Goal: Task Accomplishment & Management: Manage account settings

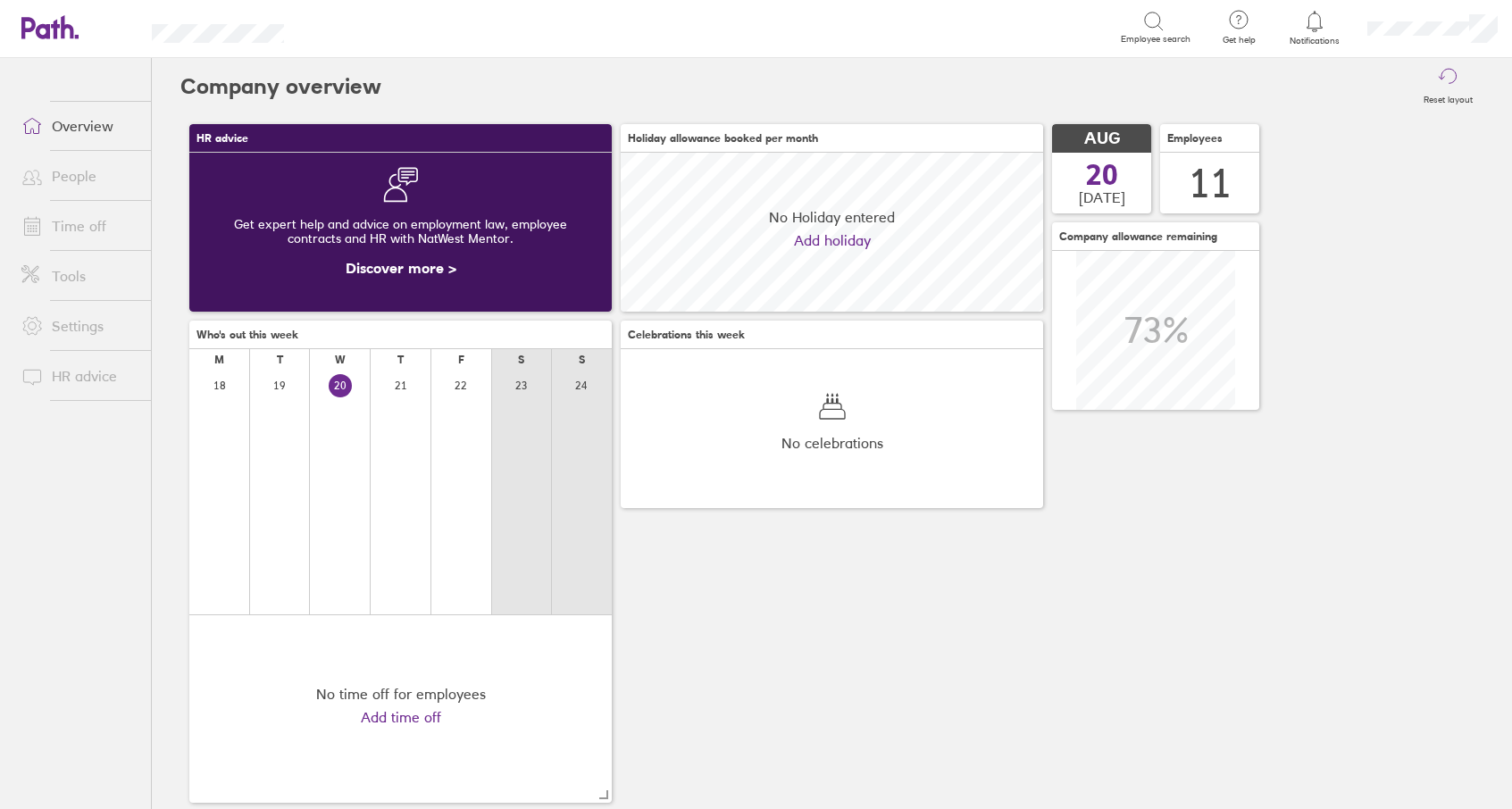
scroll to position [159, 423]
click at [82, 239] on link "Time off" at bounding box center [79, 226] width 144 height 36
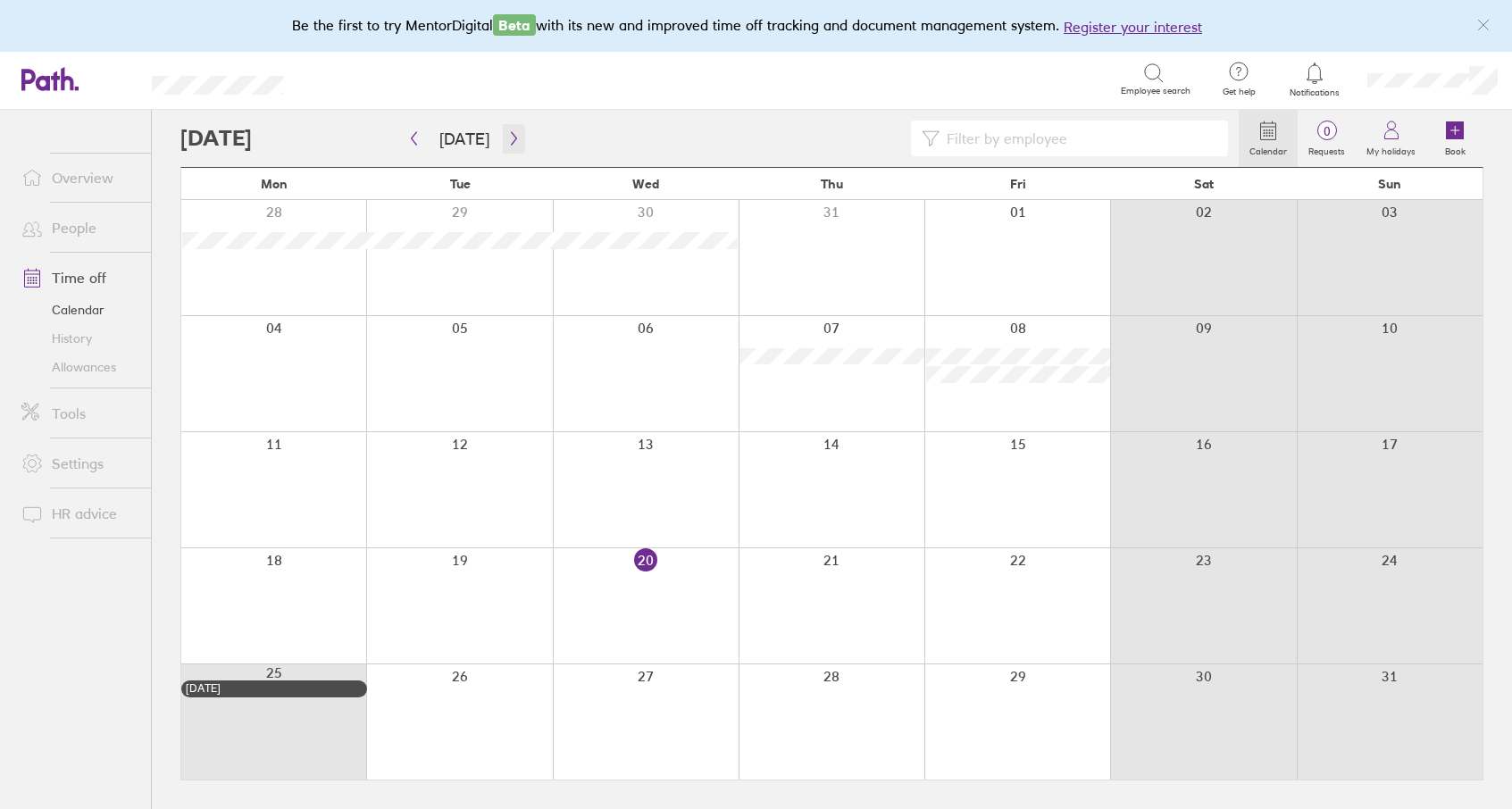
click at [507, 138] on icon "button" at bounding box center [514, 138] width 13 height 14
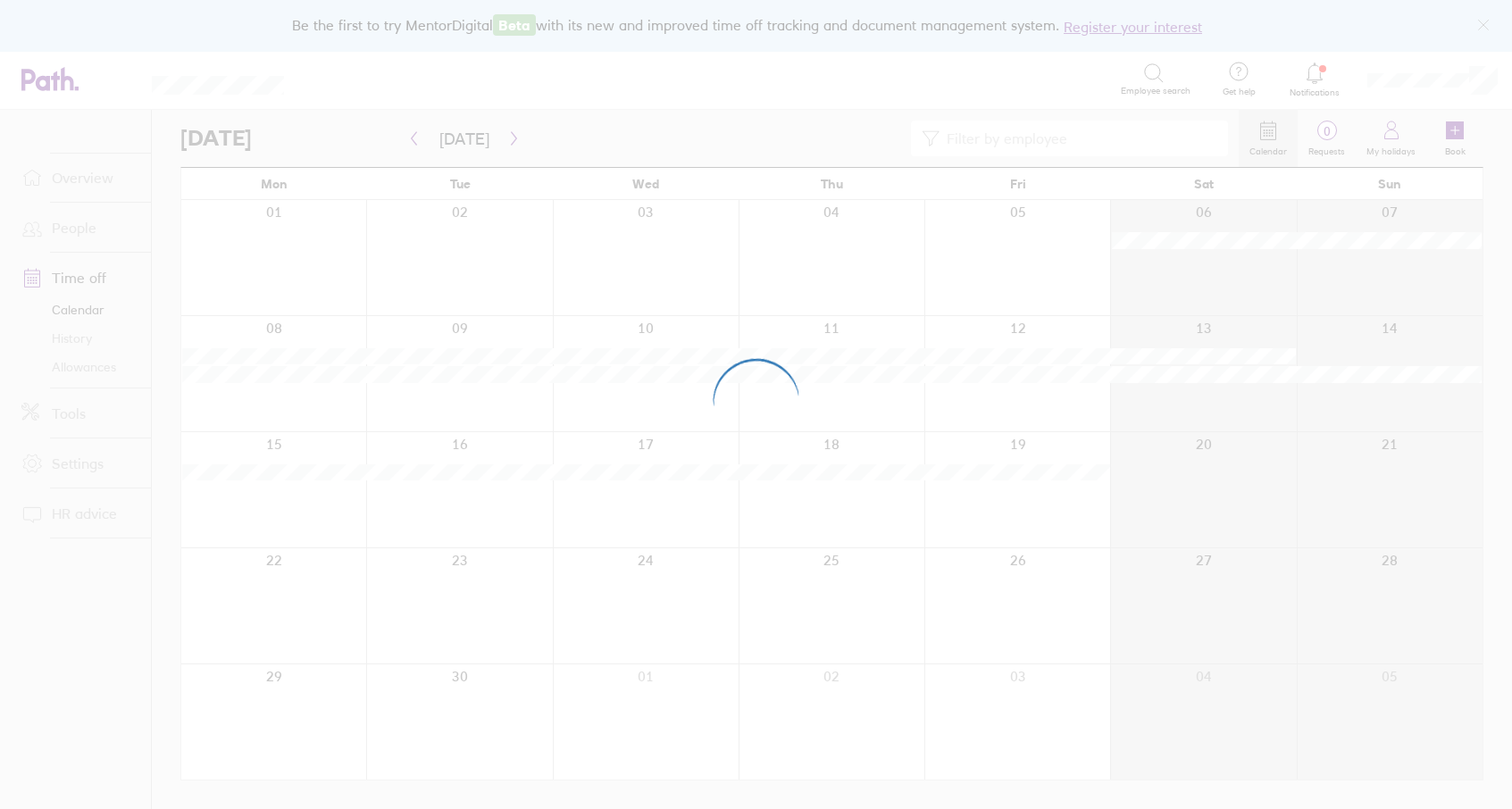
click at [507, 138] on div at bounding box center [756, 404] width 1512 height 809
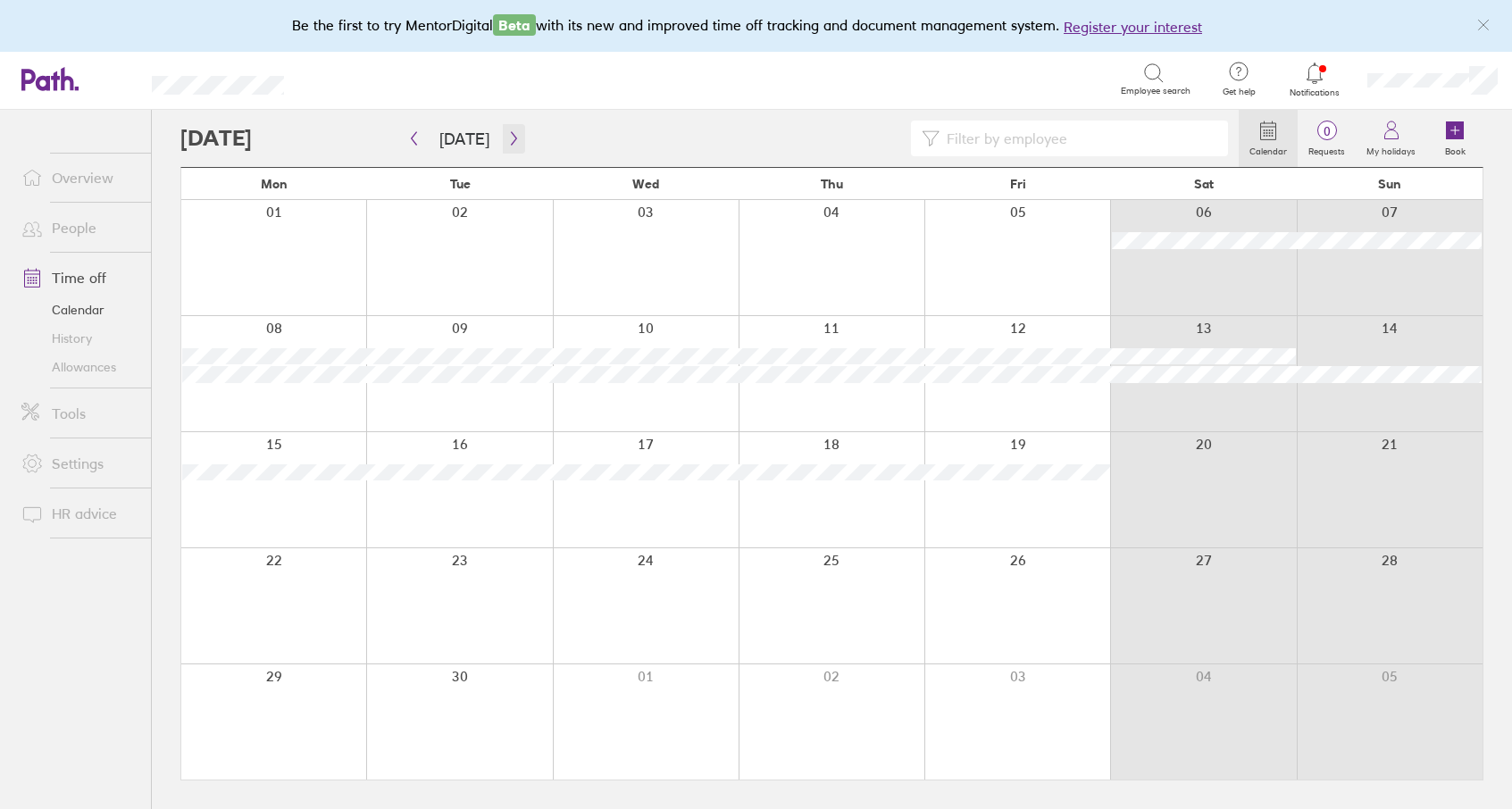
click at [507, 138] on icon "button" at bounding box center [514, 138] width 13 height 14
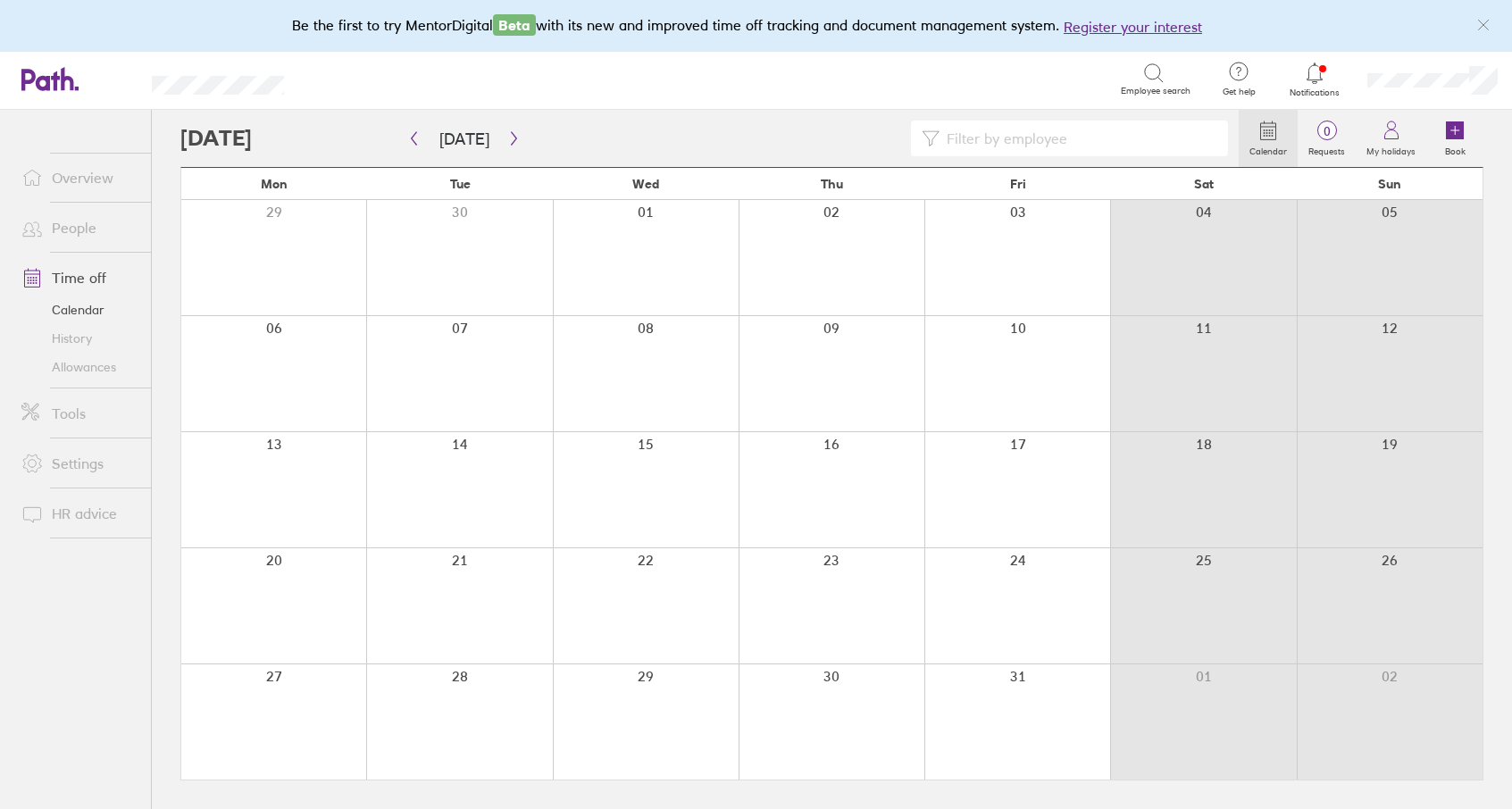
click at [104, 366] on link "Allowances" at bounding box center [79, 367] width 144 height 28
